Goal: Communication & Community: Answer question/provide support

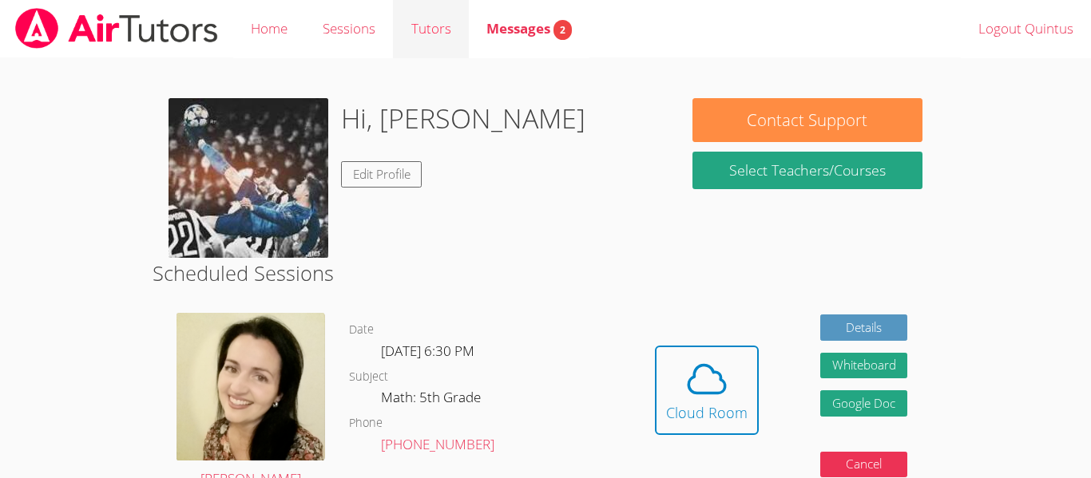
click at [430, 30] on link "Tutors" at bounding box center [430, 29] width 75 height 58
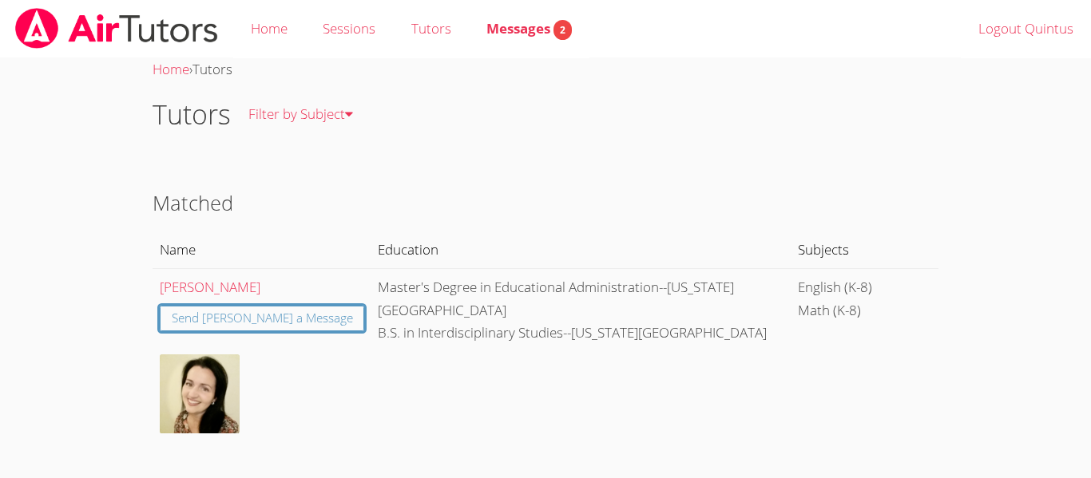
click at [341, 38] on link "Sessions" at bounding box center [349, 29] width 88 height 58
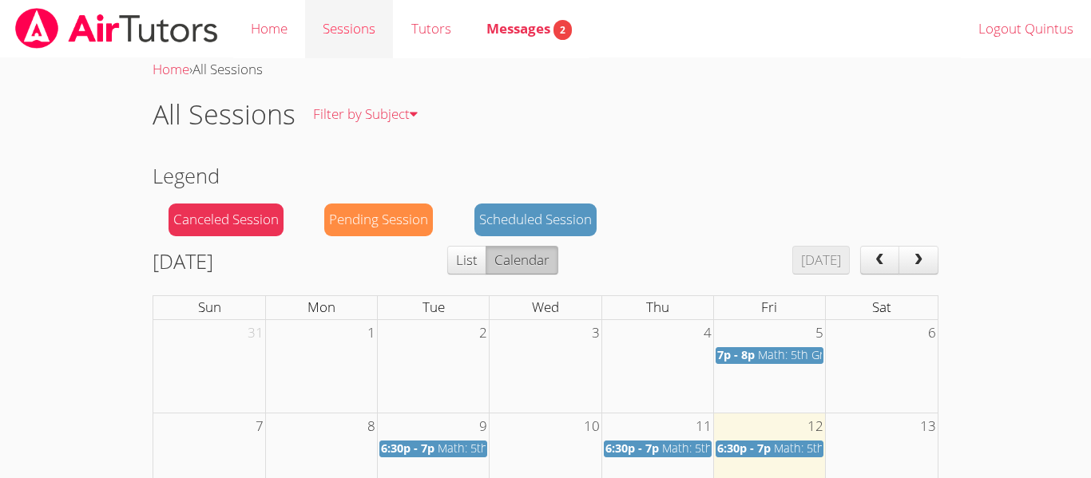
click at [355, 26] on link "Sessions" at bounding box center [349, 29] width 88 height 58
click at [364, 26] on link "Sessions" at bounding box center [349, 29] width 88 height 58
click at [276, 19] on link "Home" at bounding box center [269, 29] width 72 height 58
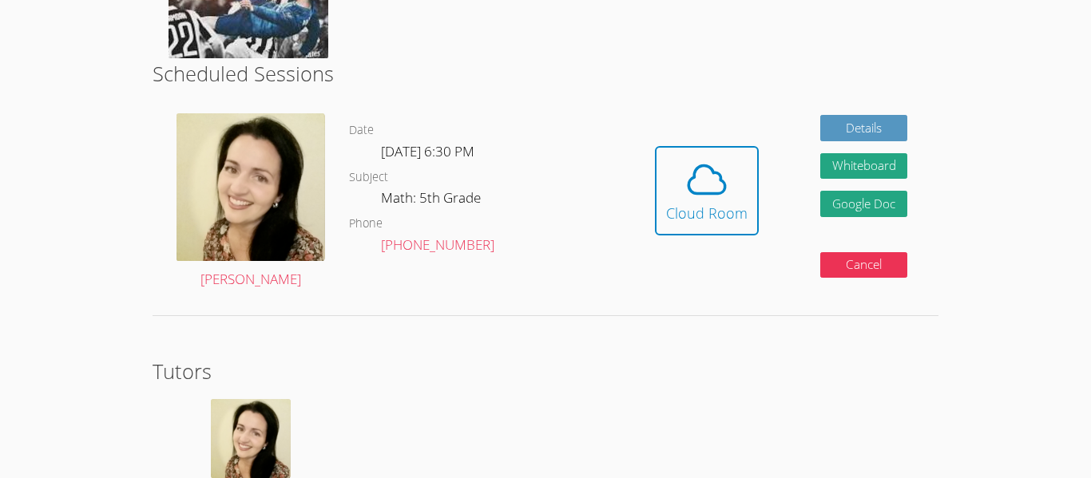
scroll to position [307, 0]
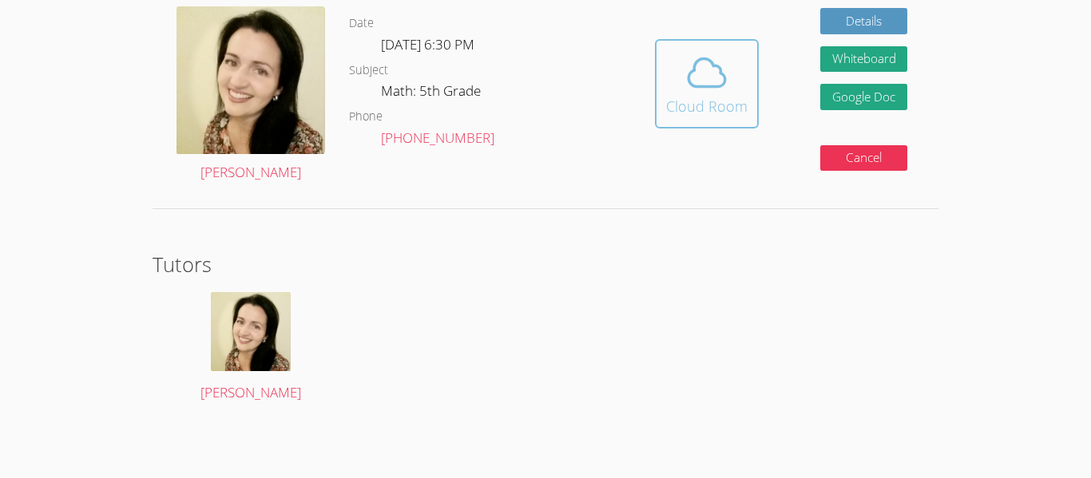
click at [687, 89] on icon at bounding box center [706, 72] width 45 height 45
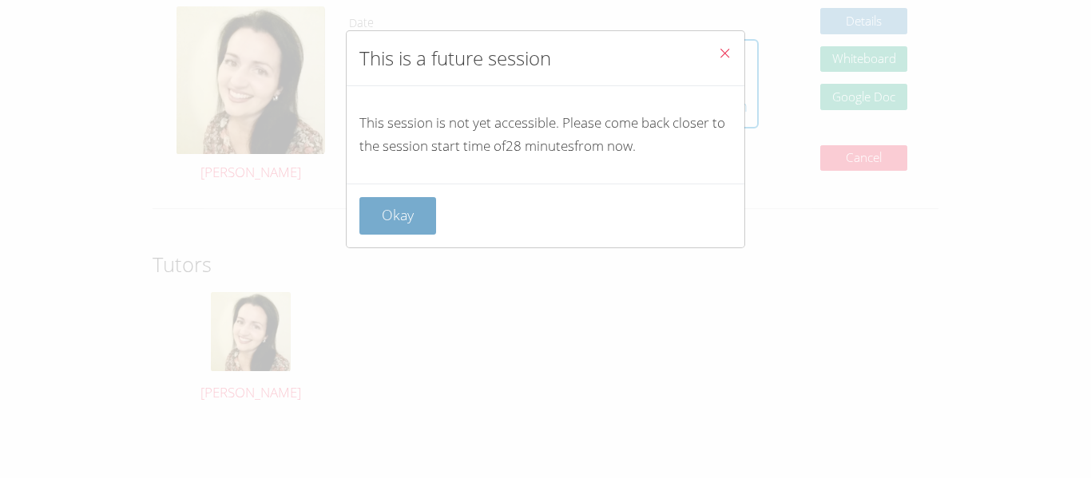
click at [426, 210] on button "Okay" at bounding box center [397, 216] width 77 height 38
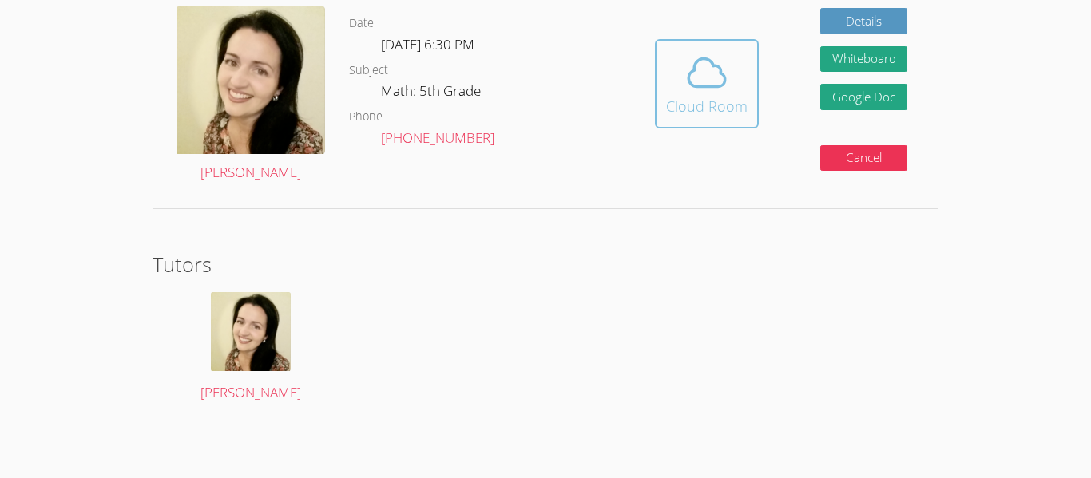
click at [748, 77] on button "Cloud Room" at bounding box center [707, 83] width 104 height 89
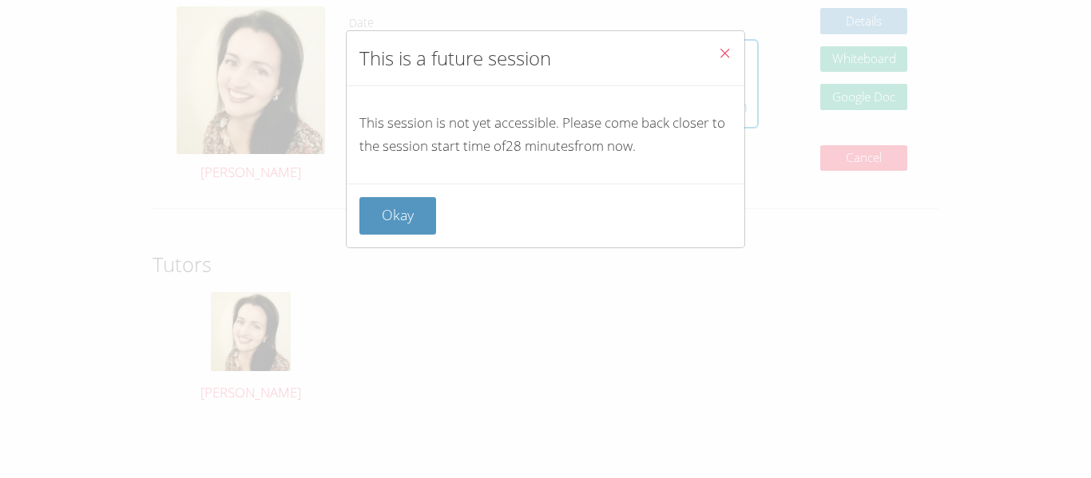
click at [732, 54] on button "Close" at bounding box center [724, 55] width 39 height 49
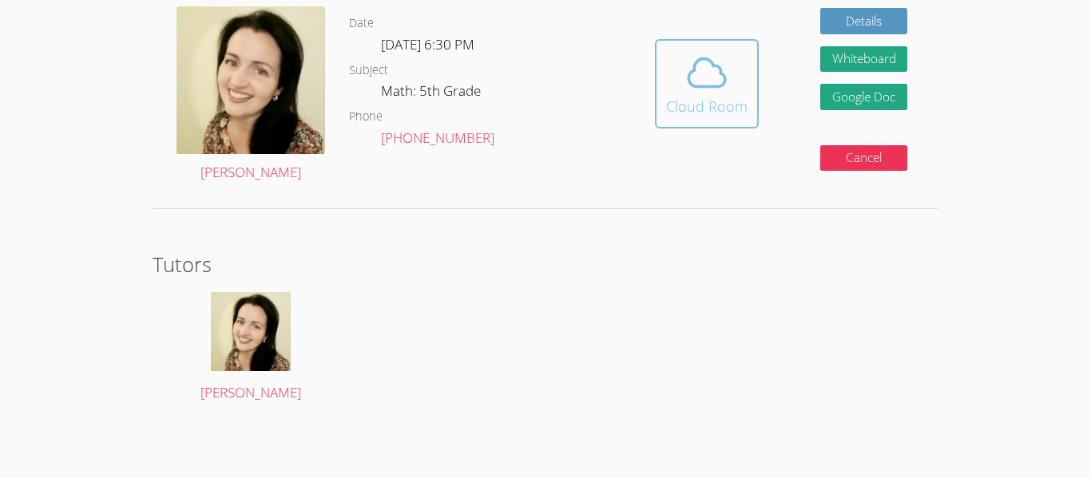
click at [700, 84] on icon at bounding box center [706, 72] width 45 height 45
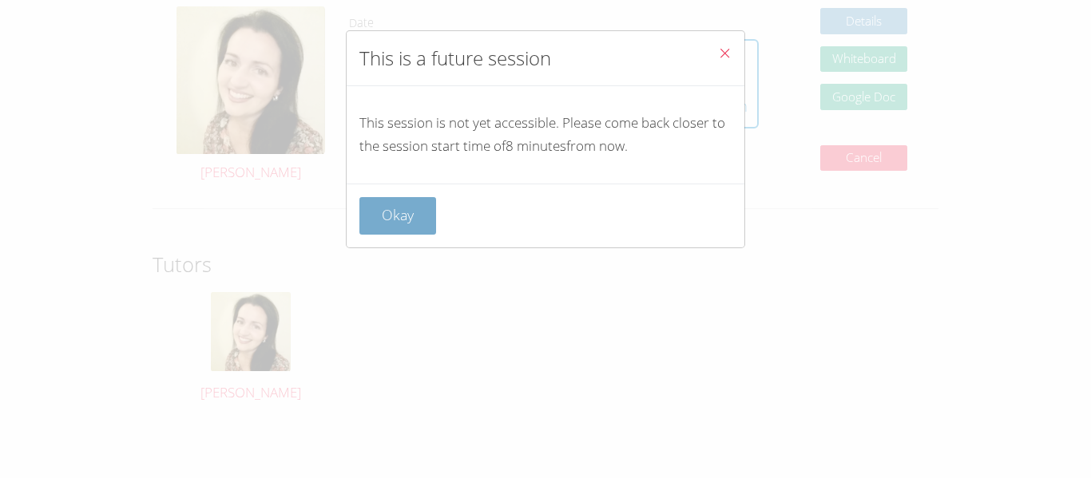
click at [418, 212] on button "Okay" at bounding box center [397, 216] width 77 height 38
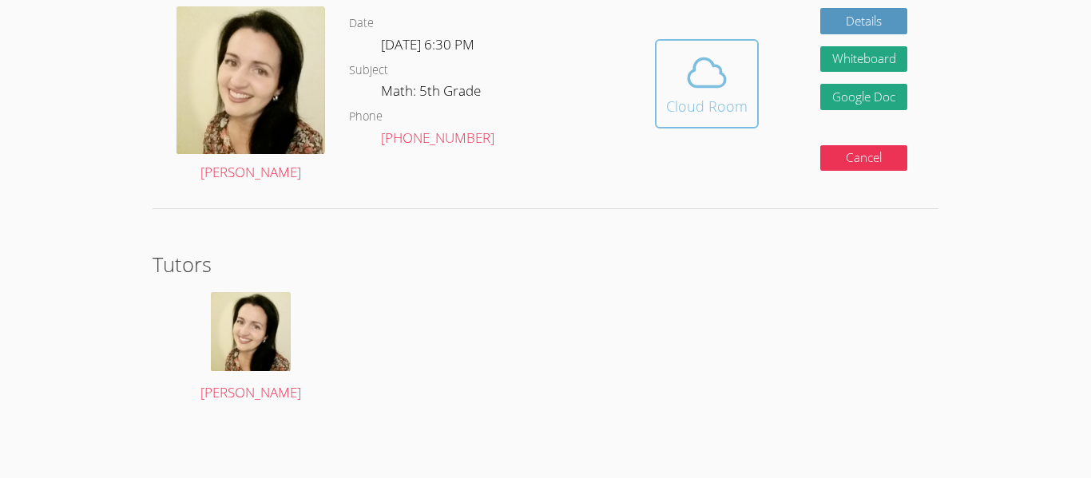
click at [722, 81] on icon at bounding box center [706, 72] width 45 height 45
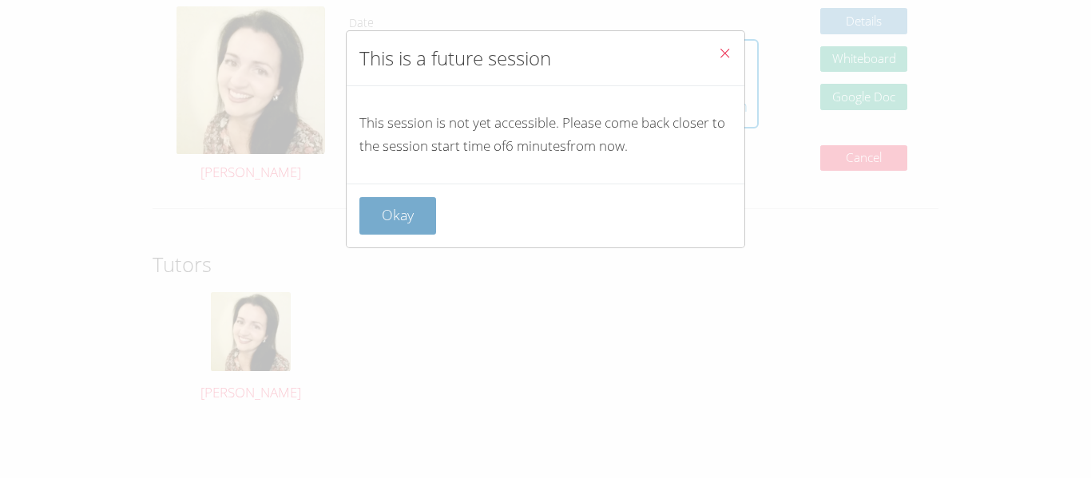
click at [394, 203] on button "Okay" at bounding box center [397, 216] width 77 height 38
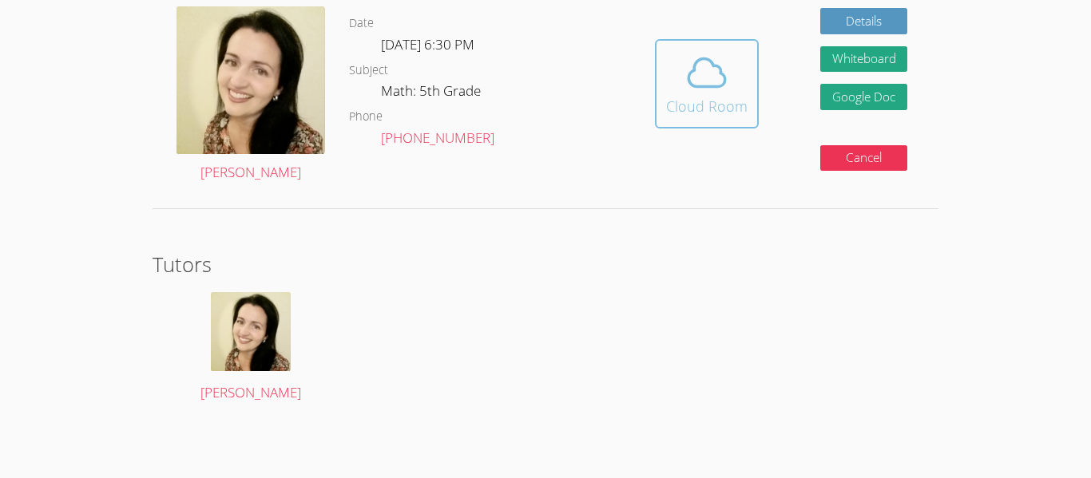
click at [718, 89] on icon at bounding box center [706, 72] width 45 height 45
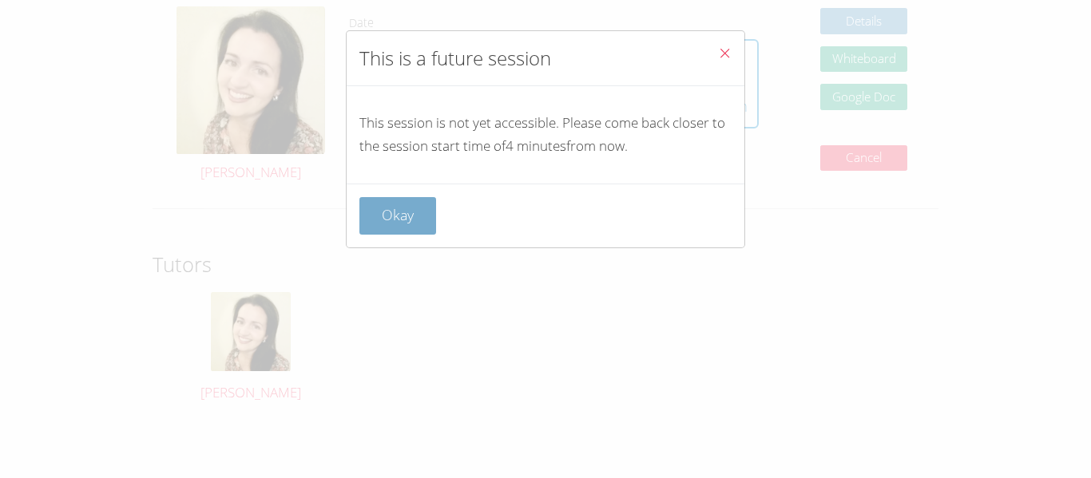
click at [403, 207] on button "Okay" at bounding box center [397, 216] width 77 height 38
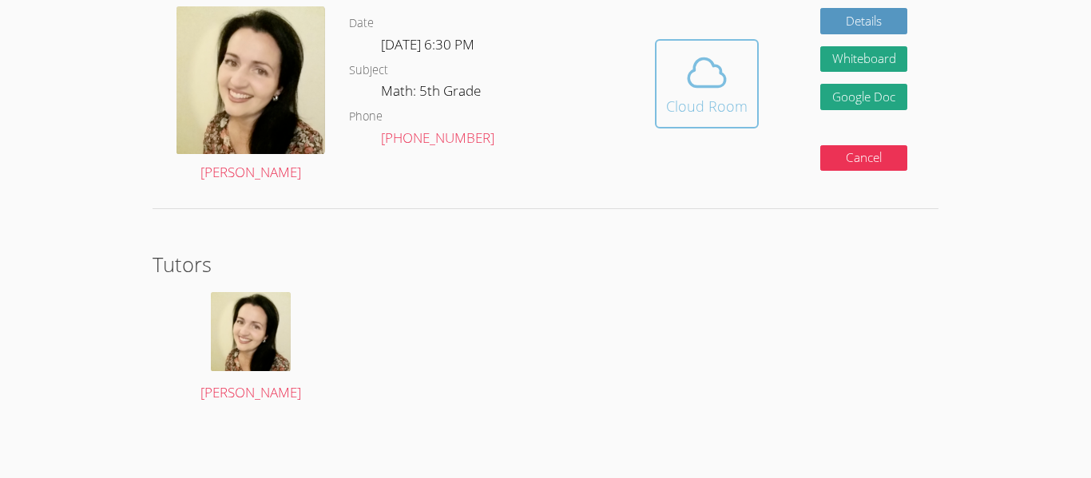
click at [702, 121] on button "Cloud Room" at bounding box center [707, 83] width 104 height 89
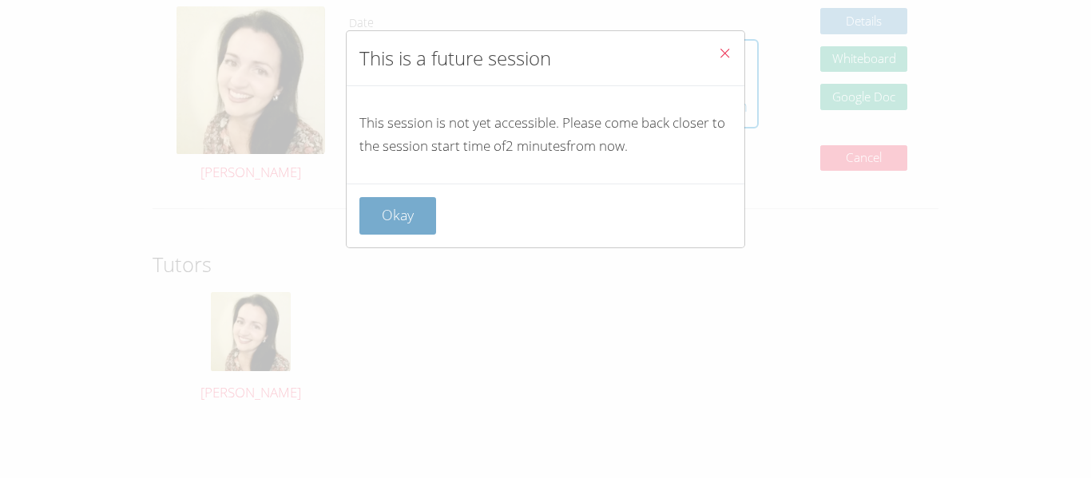
click at [406, 201] on button "Okay" at bounding box center [397, 216] width 77 height 38
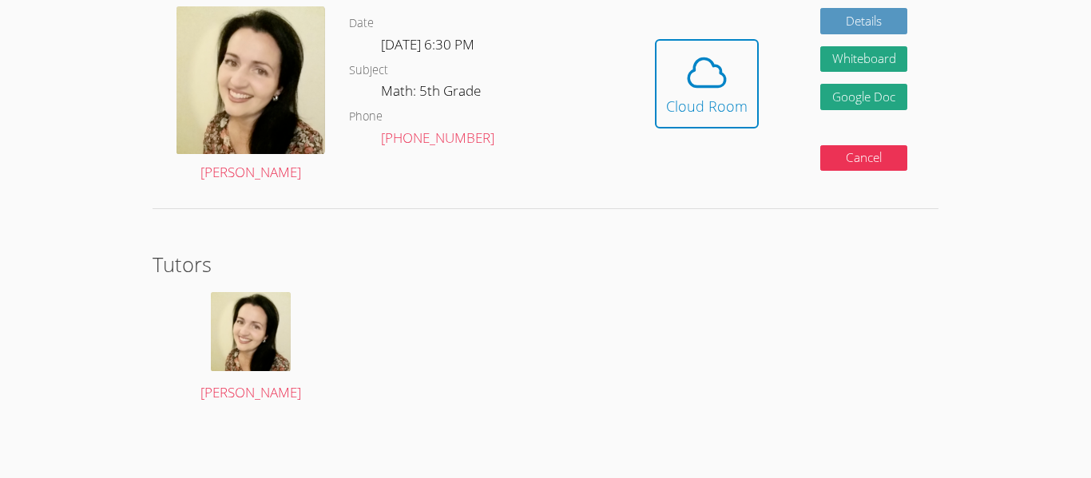
click at [761, 80] on div "Hidden Cloud Room Details Whiteboard Hidden Google Doc Cancel" at bounding box center [781, 94] width 314 height 201
click at [729, 77] on span at bounding box center [706, 72] width 81 height 45
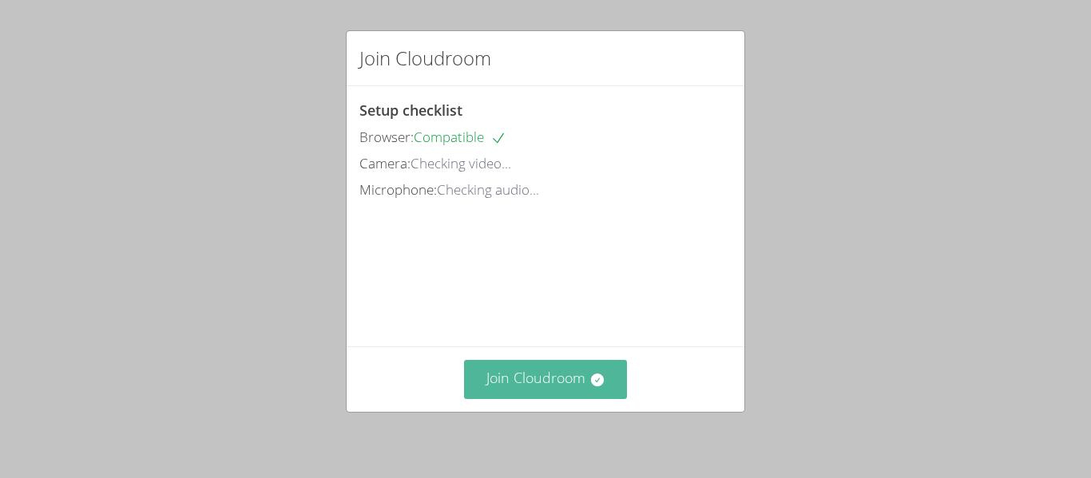
click at [597, 394] on button "Join Cloudroom" at bounding box center [546, 379] width 164 height 39
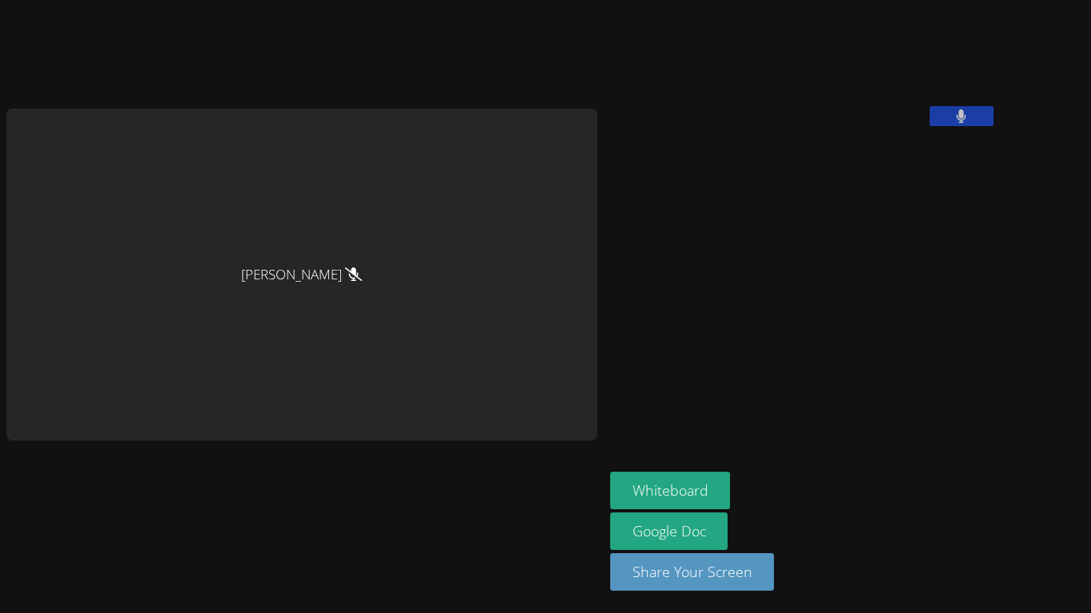
click at [929, 126] on button at bounding box center [961, 116] width 64 height 20
click at [927, 126] on button at bounding box center [959, 116] width 64 height 20
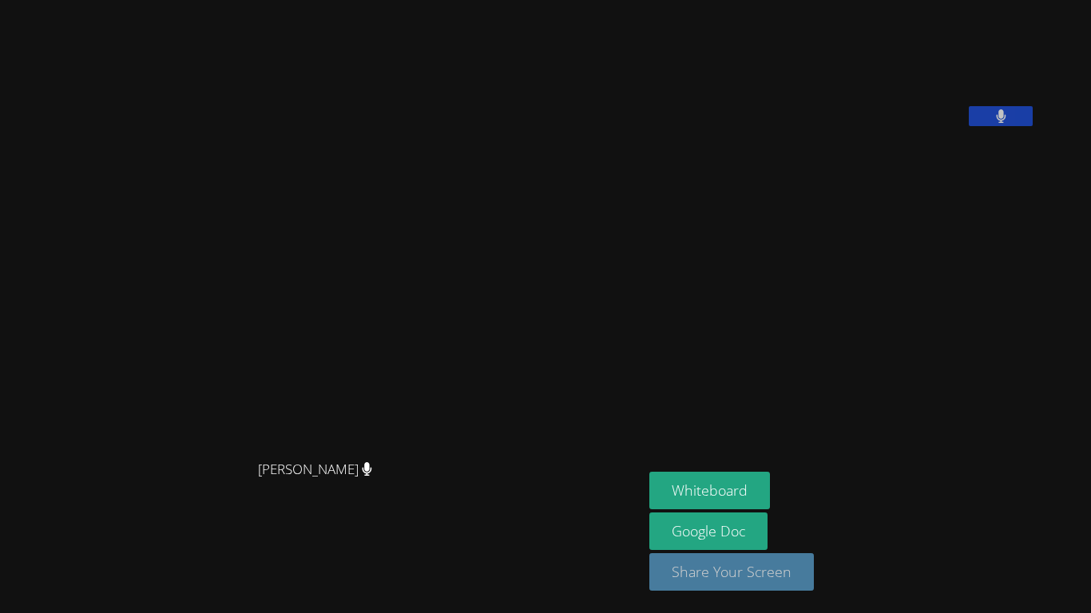
click at [783, 478] on button "Share Your Screen" at bounding box center [731, 572] width 164 height 38
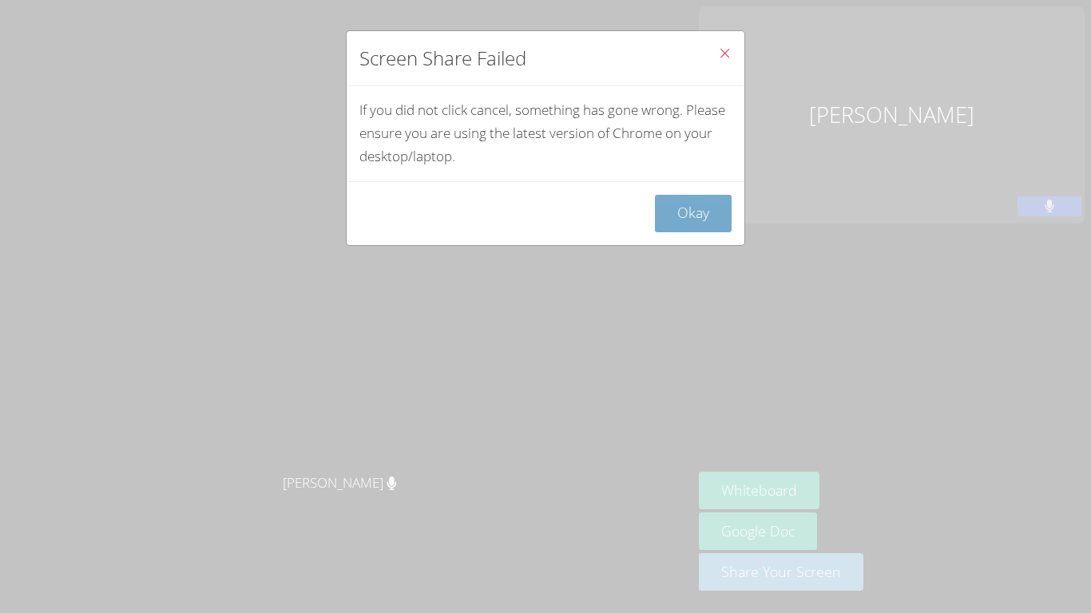
click at [717, 225] on button "Okay" at bounding box center [693, 214] width 77 height 38
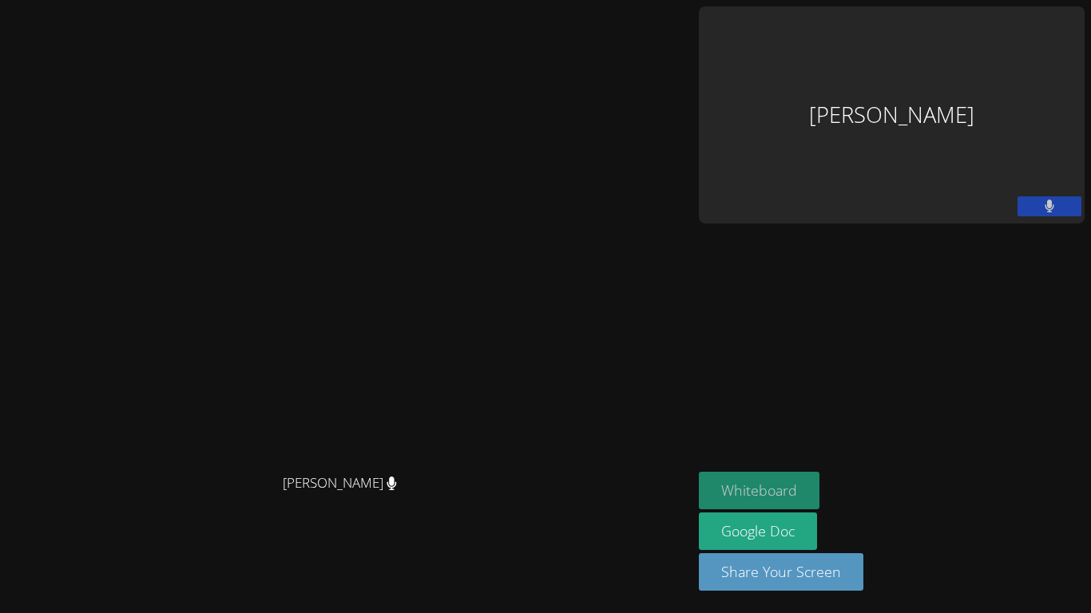
click at [819, 478] on button "Whiteboard" at bounding box center [759, 491] width 121 height 38
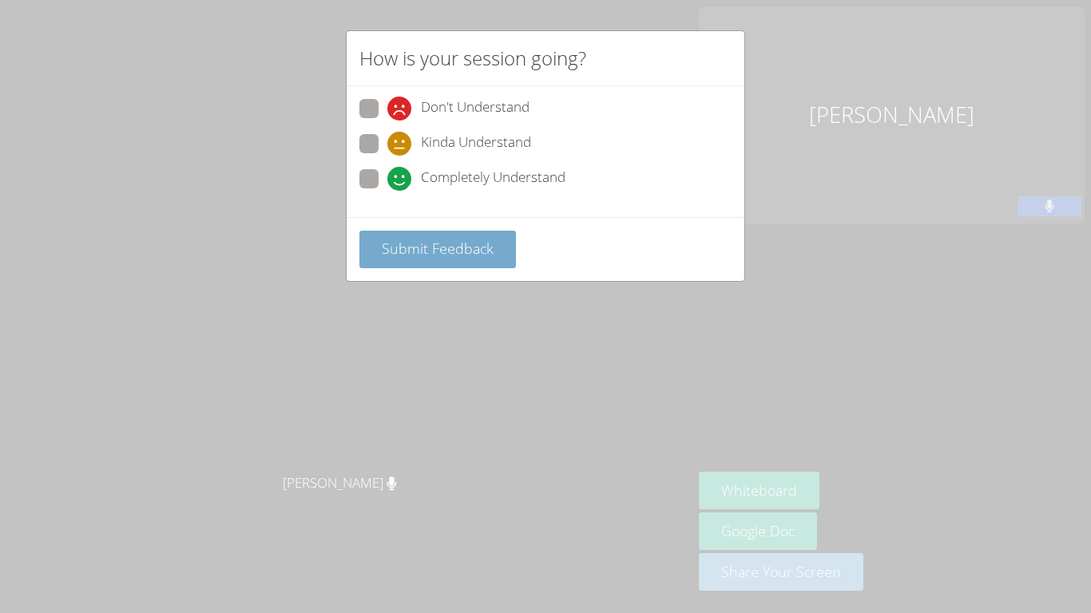
click at [474, 245] on span "Submit Feedback" at bounding box center [438, 248] width 112 height 19
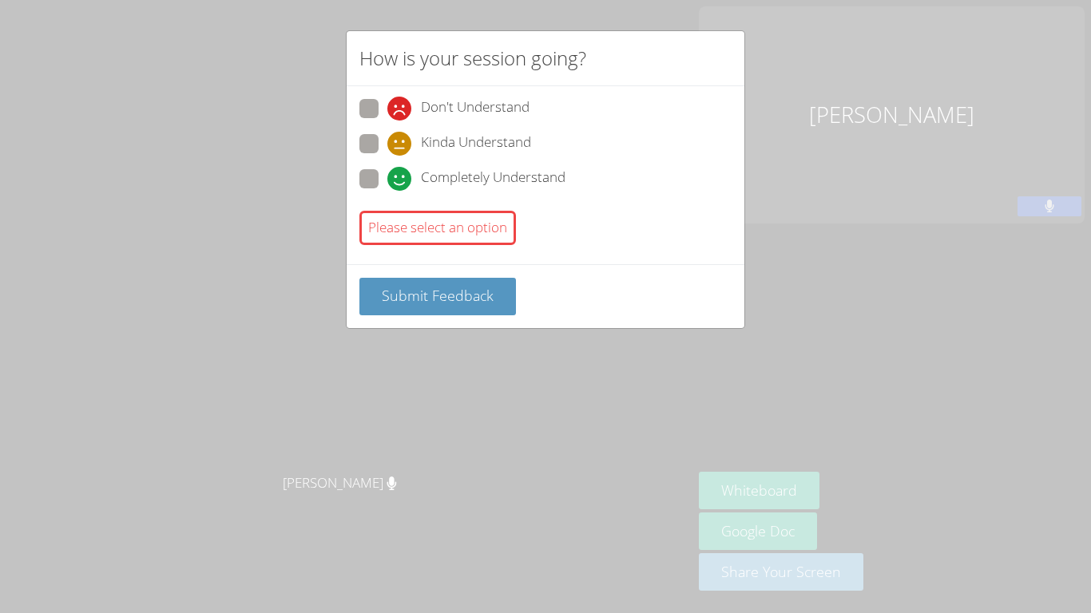
click at [383, 176] on label "Completely Understand" at bounding box center [462, 180] width 206 height 22
click at [387, 176] on input "Completely Understand" at bounding box center [394, 176] width 14 height 14
radio input "true"
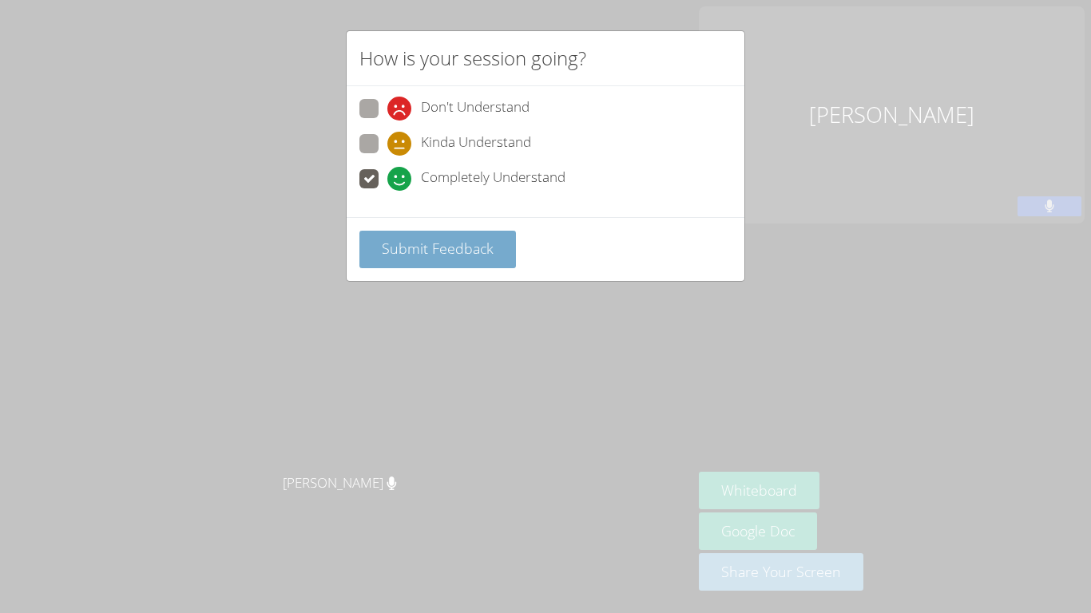
click at [481, 257] on span "Submit Feedback" at bounding box center [438, 248] width 112 height 19
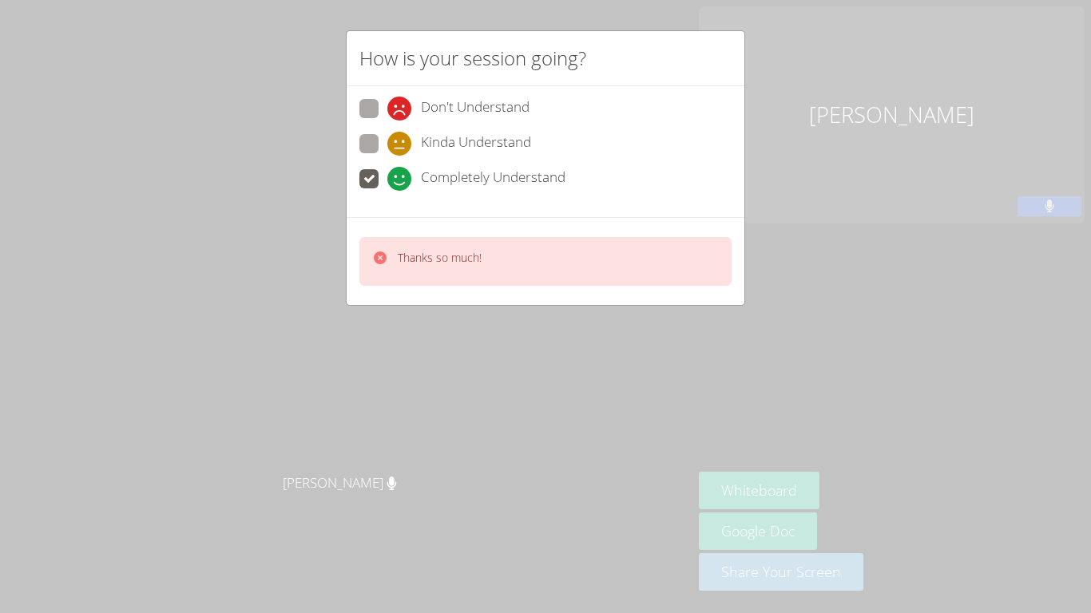
click at [692, 357] on div "How is your session going? Don't Understand Kinda Understand Completely Underst…" at bounding box center [545, 306] width 1091 height 613
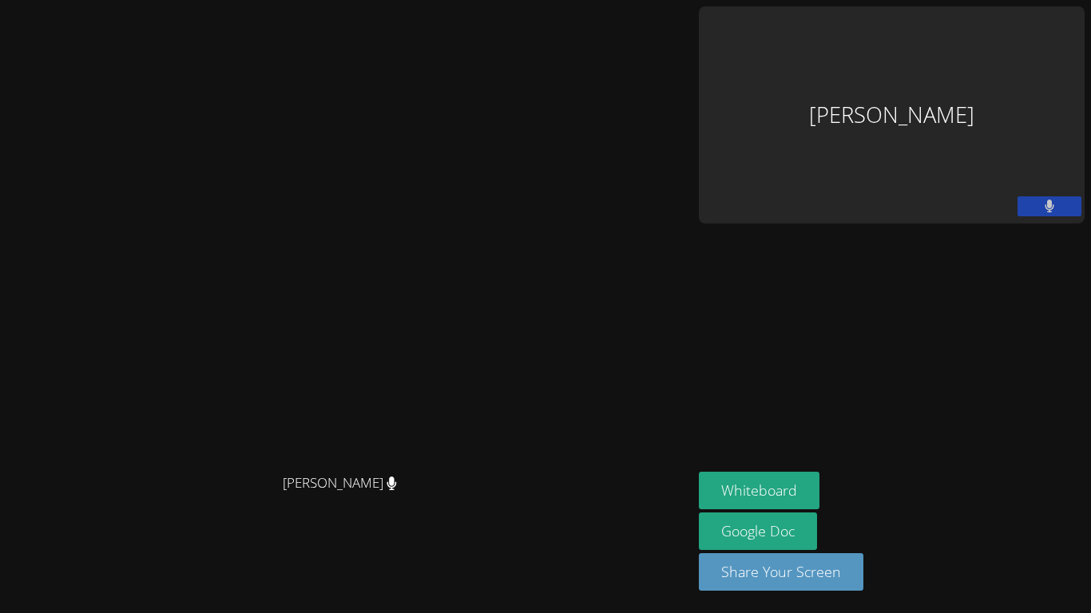
click at [466, 287] on video at bounding box center [347, 275] width 240 height 382
